Goal: Use online tool/utility: Utilize a website feature to perform a specific function

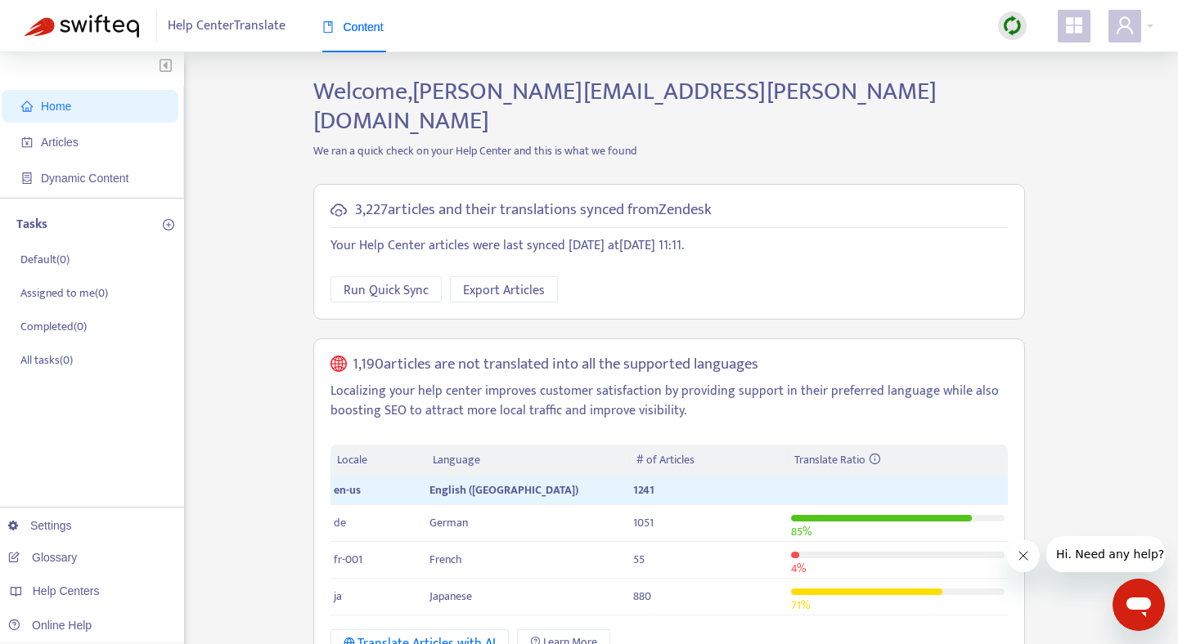
click at [114, 104] on span "Home" at bounding box center [93, 106] width 144 height 33
click at [93, 143] on span "Articles" at bounding box center [93, 142] width 144 height 33
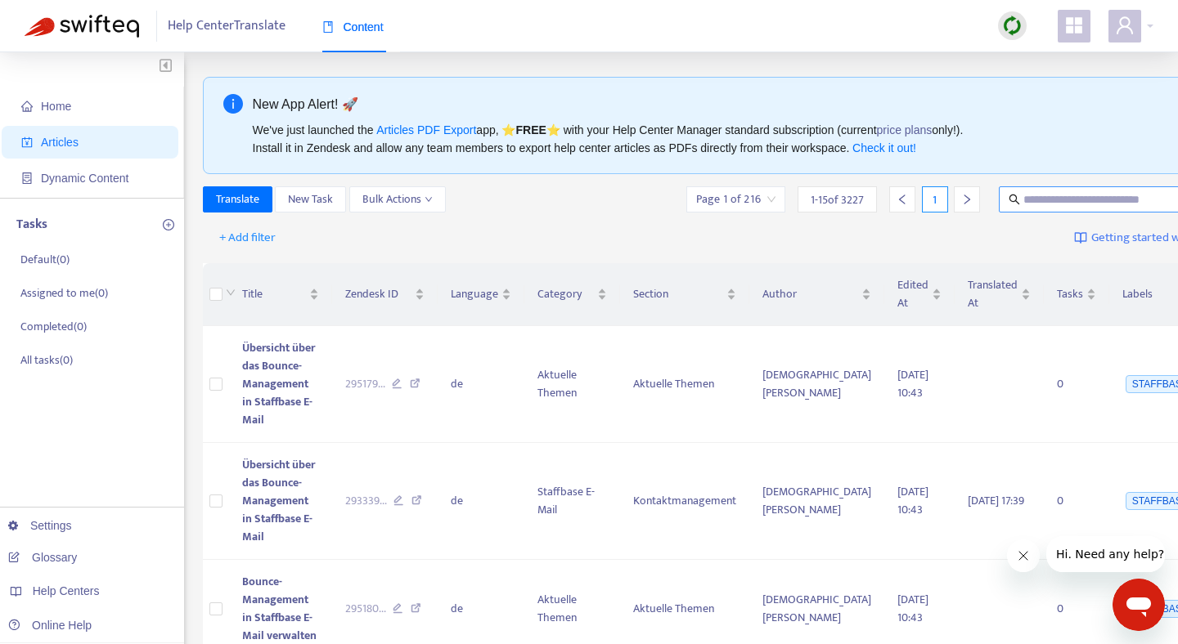
click at [1030, 207] on input "text" at bounding box center [1101, 200] width 157 height 18
paste input "**********"
type input "**********"
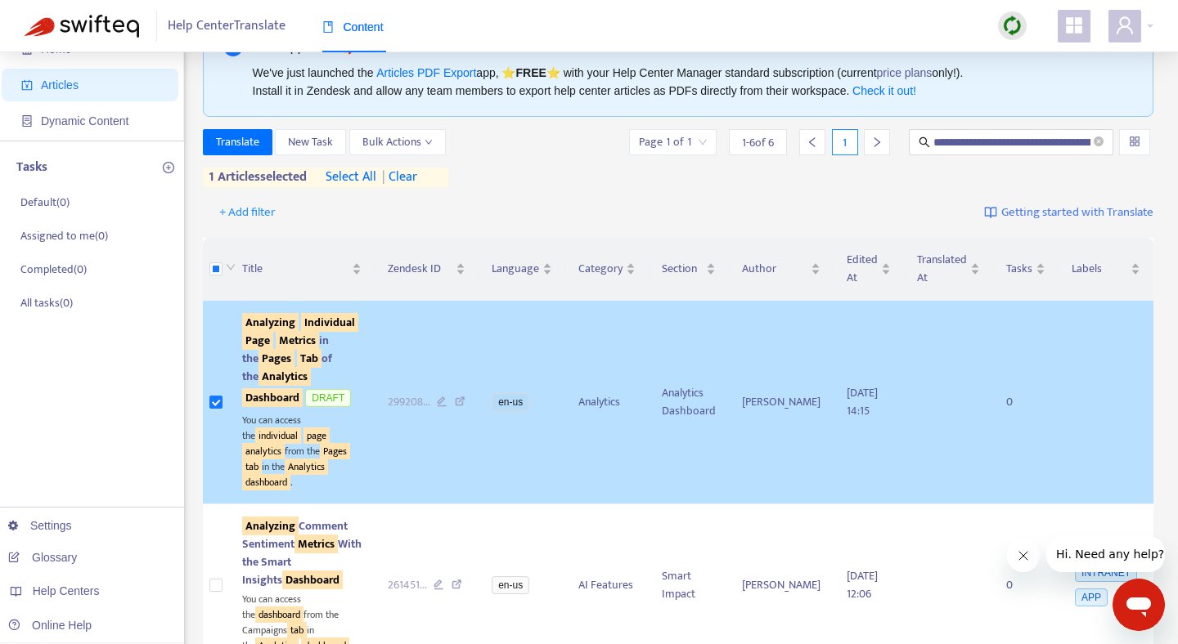
scroll to position [0, 0]
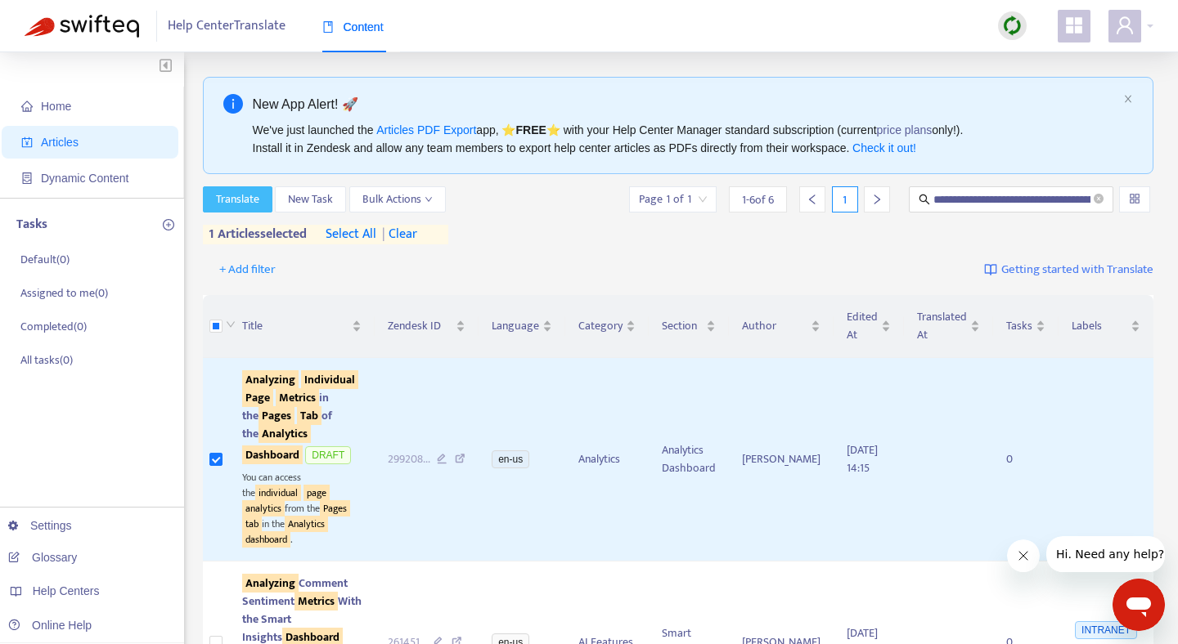
click at [255, 204] on span "Translate" at bounding box center [237, 200] width 43 height 18
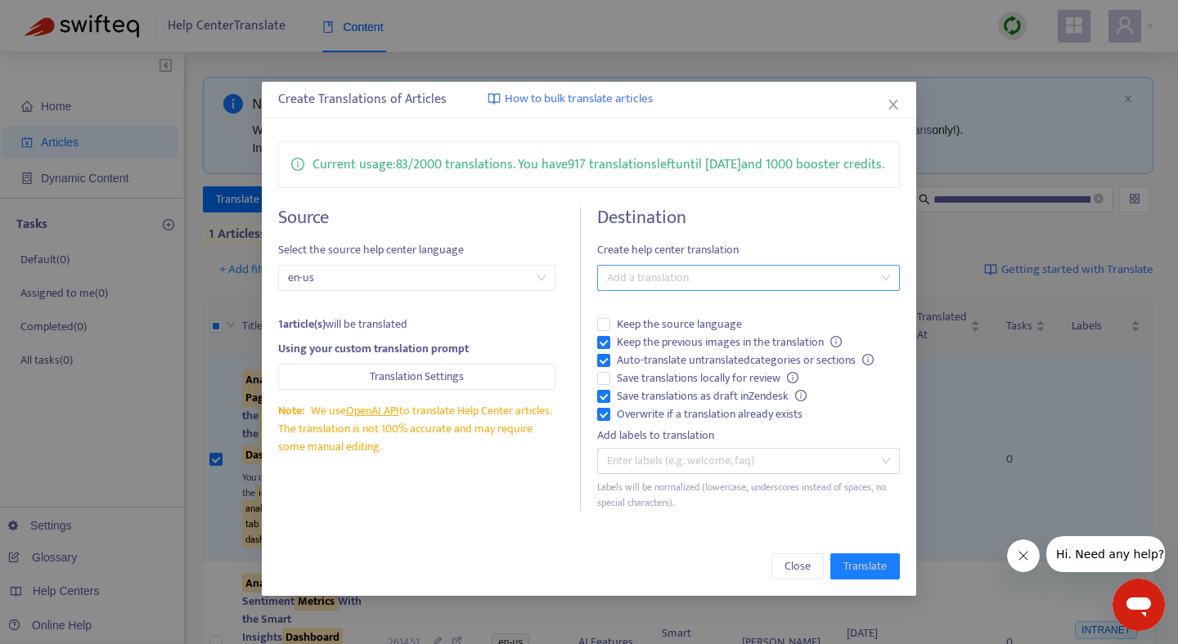
click at [650, 286] on div "Add a translation" at bounding box center [748, 278] width 303 height 26
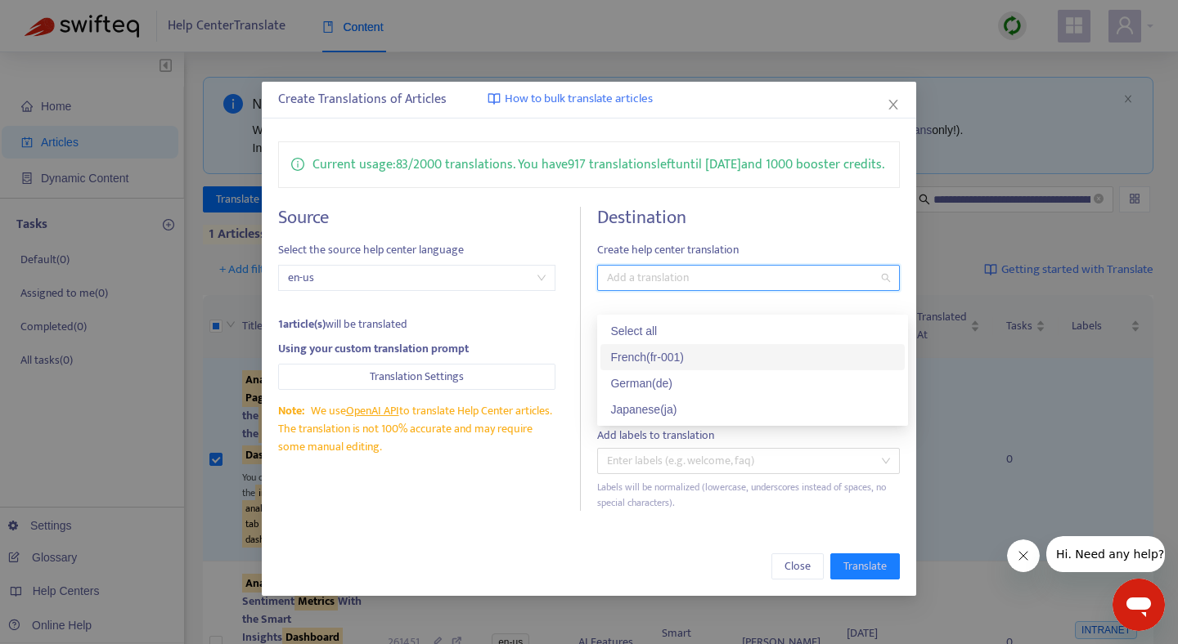
click at [652, 363] on div "French ( fr-001 )" at bounding box center [752, 357] width 285 height 18
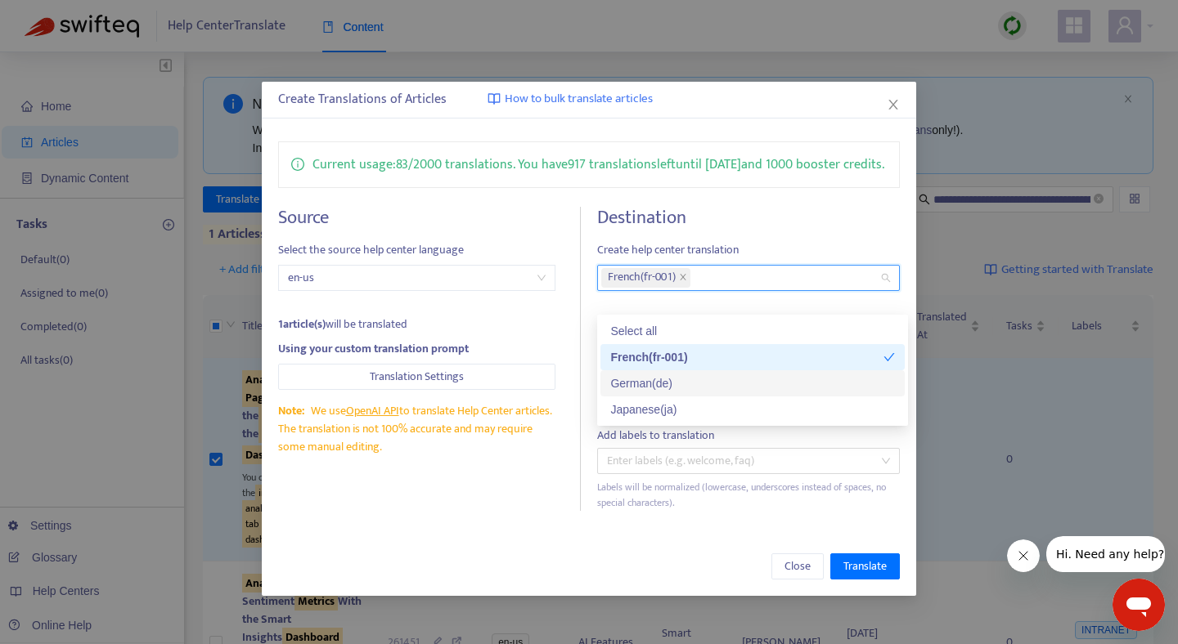
click at [651, 388] on div "German ( de )" at bounding box center [752, 384] width 285 height 18
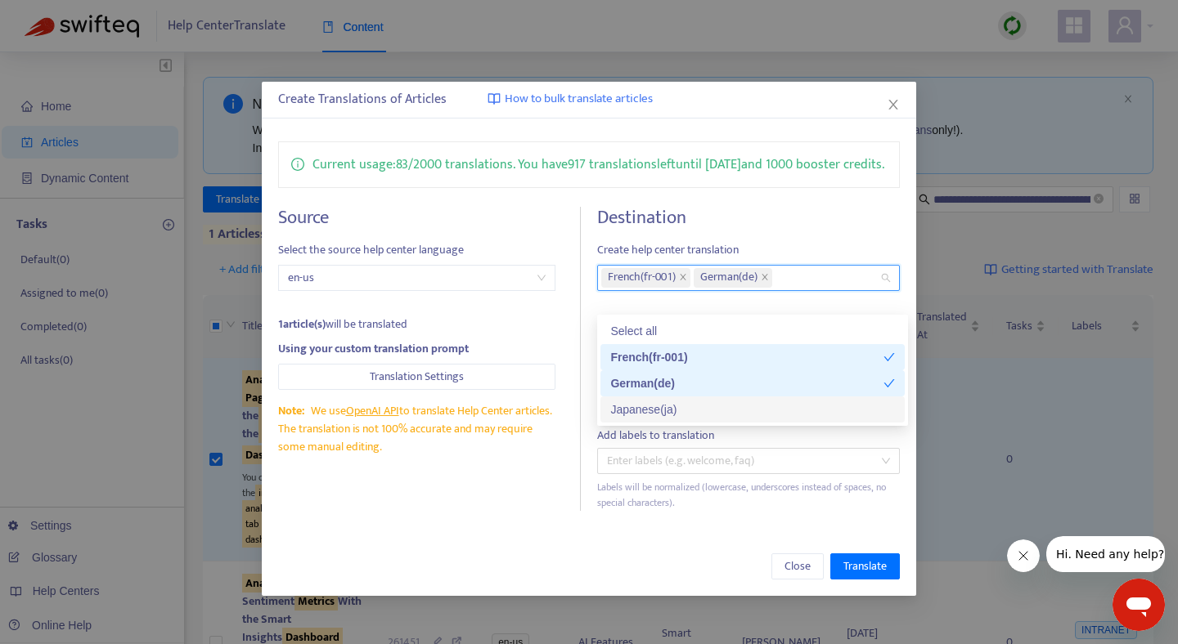
click at [651, 412] on div "Japanese ( ja )" at bounding box center [752, 410] width 285 height 18
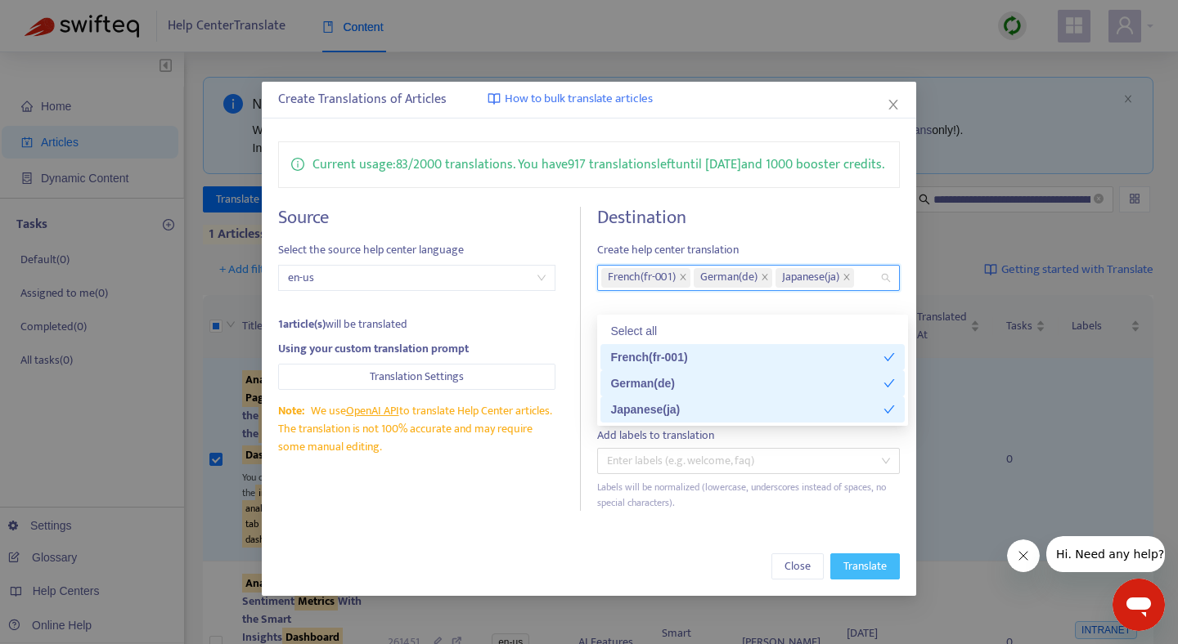
click at [867, 576] on span "Translate" at bounding box center [864, 567] width 43 height 18
